Goal: Information Seeking & Learning: Learn about a topic

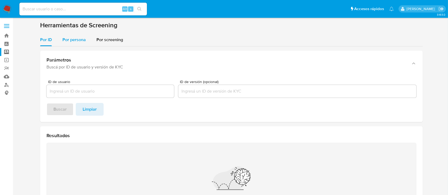
click at [81, 44] on div "Por persona" at bounding box center [73, 39] width 23 height 13
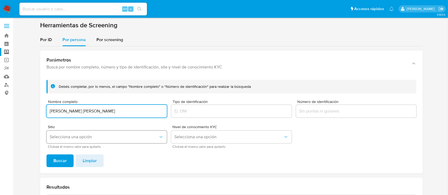
type input "JOSE DAVID LEYVA GARCIA"
click at [86, 136] on span "Selecciona una opción" at bounding box center [104, 136] width 109 height 5
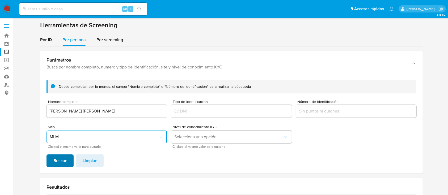
click at [60, 157] on span "Buscar" at bounding box center [59, 161] width 13 height 12
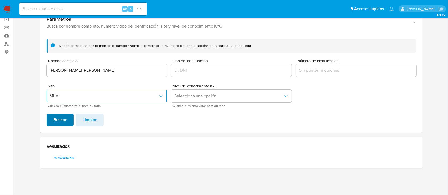
scroll to position [41, 0]
click at [66, 155] on span "693769058" at bounding box center [64, 157] width 28 height 7
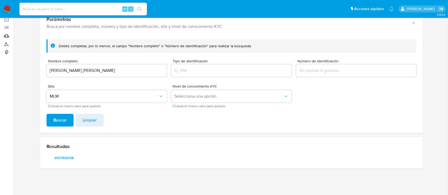
drag, startPoint x: 138, startPoint y: 77, endPoint x: 128, endPoint y: 74, distance: 10.0
click at [128, 74] on div "Nombre completo JOSE DAVID LEYVA GARCIA" at bounding box center [107, 68] width 120 height 19
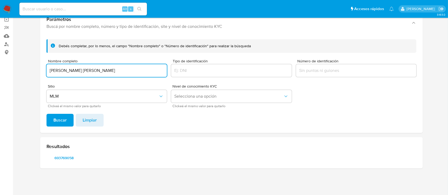
drag, startPoint x: 120, startPoint y: 73, endPoint x: 26, endPoint y: 75, distance: 94.4
click at [26, 75] on section at bounding box center [231, 77] width 425 height 192
type input "ALEX GUADALUPE LEYVA GARCIA"
click at [47, 114] on button "Buscar" at bounding box center [60, 120] width 27 height 13
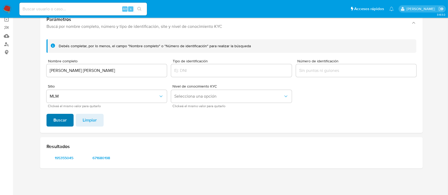
click at [51, 117] on button "Buscar" at bounding box center [60, 120] width 27 height 13
click at [60, 154] on span "195355045" at bounding box center [64, 157] width 28 height 7
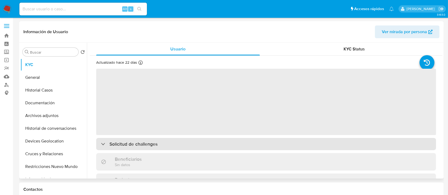
select select "10"
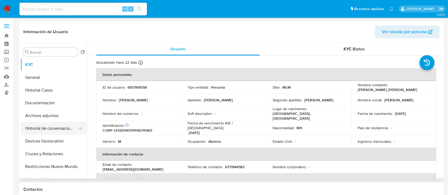
click at [53, 125] on button "Historial de conversaciones" at bounding box center [51, 128] width 62 height 13
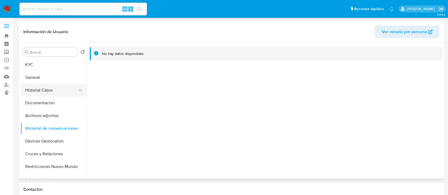
click at [41, 86] on button "Historial Casos" at bounding box center [51, 90] width 62 height 13
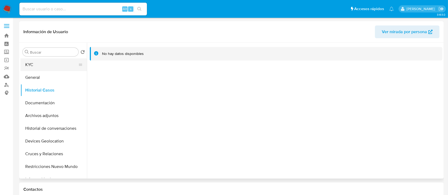
click at [32, 67] on button "KYC" at bounding box center [51, 64] width 62 height 13
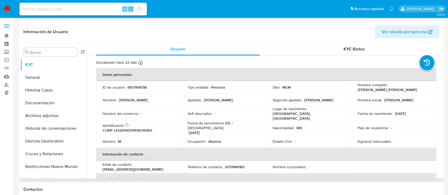
click at [138, 87] on p "693769058" at bounding box center [137, 87] width 19 height 5
copy p "693769058"
click at [215, 60] on div "Actualizado hace 22 [PERSON_NAME] Creado: [DATE] 21:58:50 Actualizado: [DATE] 2…" at bounding box center [259, 63] width 327 height 7
click at [47, 98] on button "Documentación" at bounding box center [51, 103] width 62 height 13
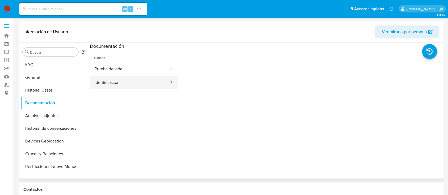
click at [122, 85] on button "Identificación" at bounding box center [130, 83] width 80 height 14
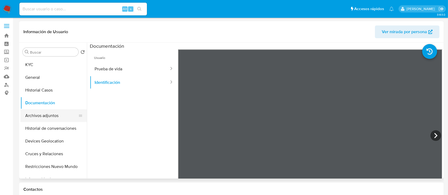
click at [55, 118] on button "Archivos adjuntos" at bounding box center [51, 116] width 62 height 13
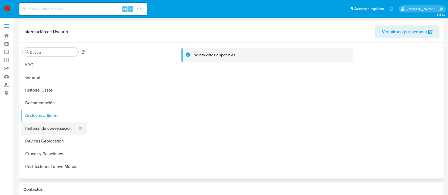
click at [41, 130] on button "Historial de conversaciones" at bounding box center [51, 128] width 62 height 13
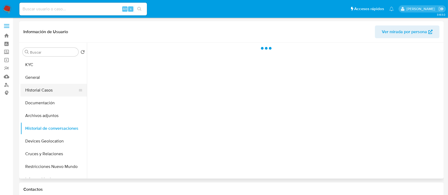
click at [38, 91] on button "Historial Casos" at bounding box center [51, 90] width 62 height 13
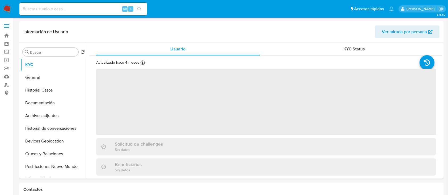
select select "10"
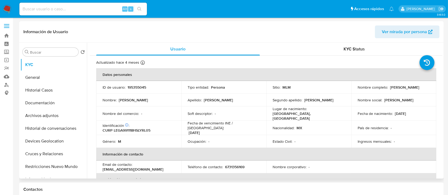
click at [145, 135] on td "Género : M" at bounding box center [138, 141] width 85 height 13
click at [138, 88] on p "195355045" at bounding box center [137, 87] width 19 height 5
copy p "195355045"
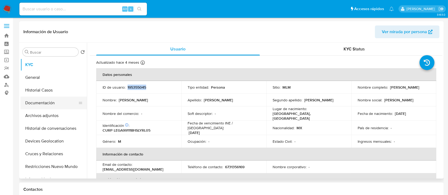
click at [38, 103] on button "Documentación" at bounding box center [51, 103] width 62 height 13
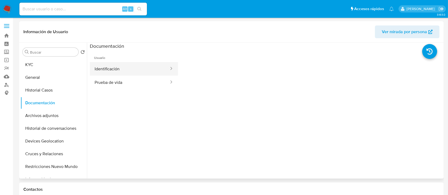
click at [112, 71] on button "Identificación" at bounding box center [130, 69] width 80 height 14
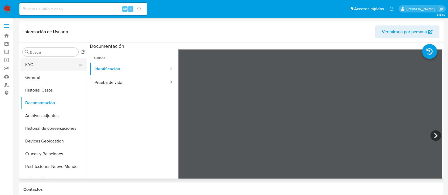
click at [40, 62] on button "KYC" at bounding box center [51, 64] width 62 height 13
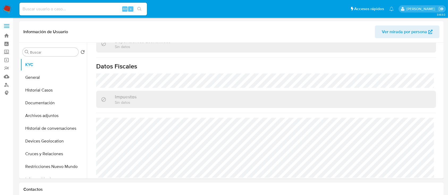
scroll to position [1, 0]
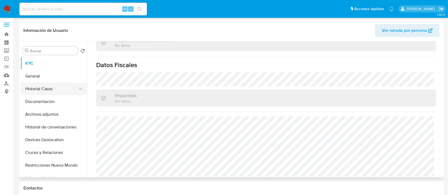
click at [53, 88] on button "Historial Casos" at bounding box center [51, 89] width 62 height 13
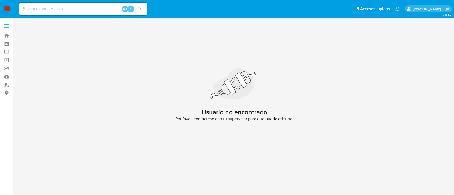
click at [81, 5] on div "Alt s" at bounding box center [83, 9] width 128 height 13
click at [55, 11] on input at bounding box center [83, 9] width 128 height 7
paste input "693769058"
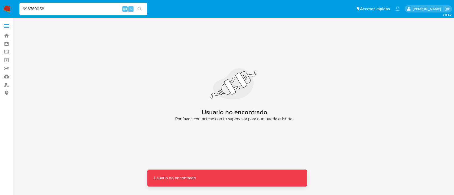
click at [55, 11] on input "693769058" at bounding box center [83, 9] width 128 height 7
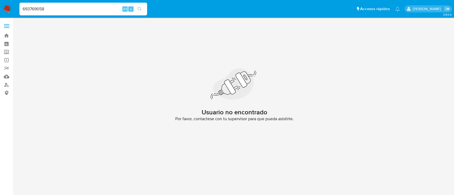
type input "693769058"
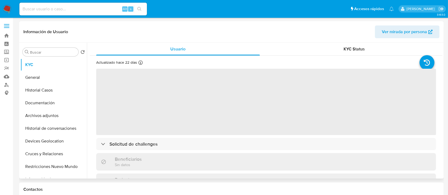
select select "10"
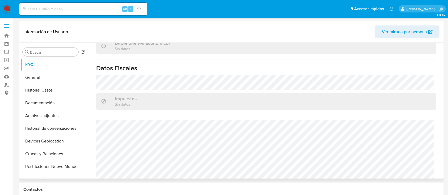
scroll to position [329, 0]
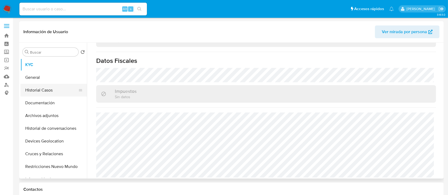
click at [45, 89] on button "Historial Casos" at bounding box center [51, 90] width 62 height 13
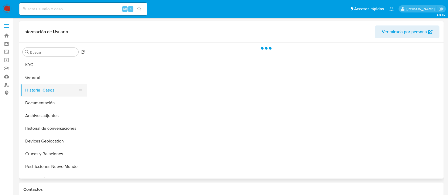
scroll to position [0, 0]
